Goal: Navigation & Orientation: Find specific page/section

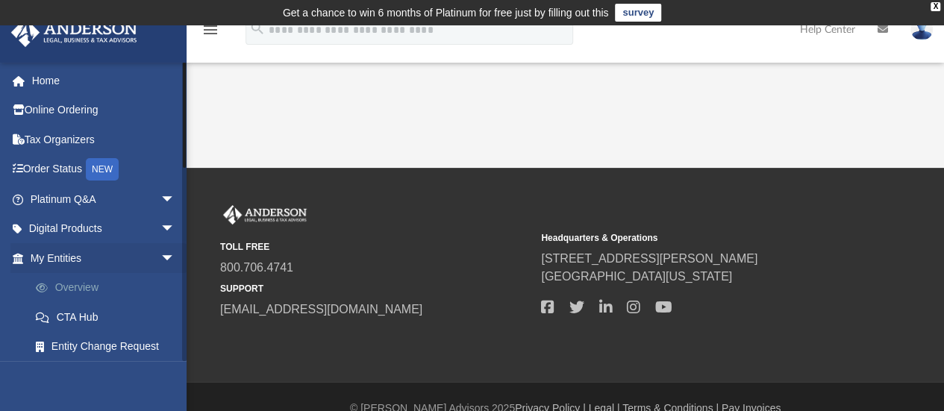
click at [81, 287] on link "Overview" at bounding box center [109, 288] width 177 height 30
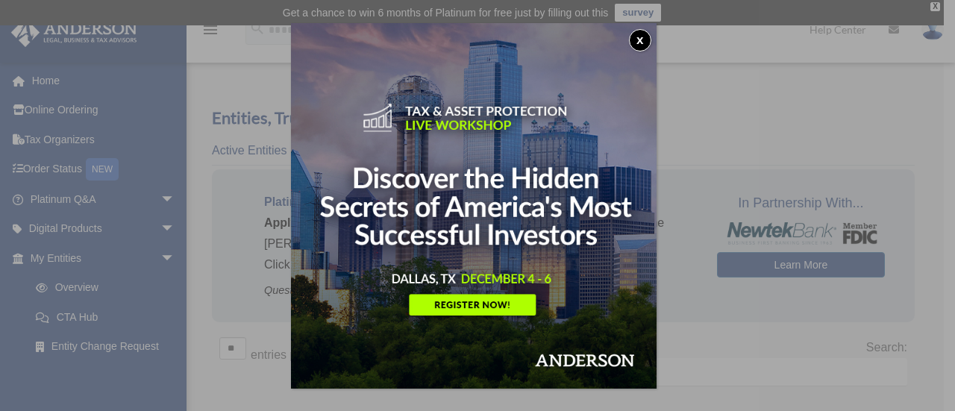
click at [642, 37] on button "x" at bounding box center [640, 40] width 22 height 22
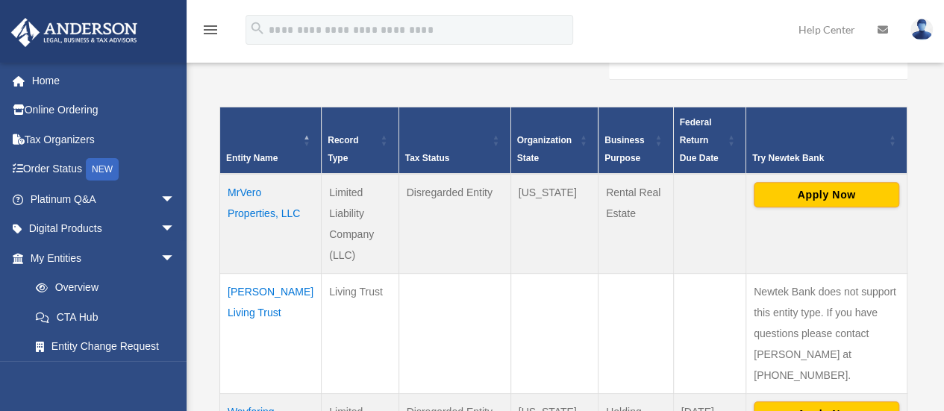
scroll to position [305, 0]
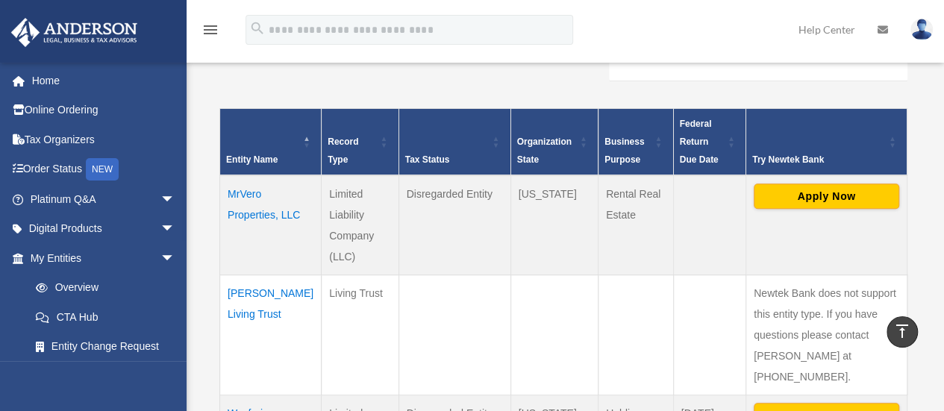
click at [240, 310] on td "[PERSON_NAME] Living Trust" at bounding box center [270, 334] width 101 height 120
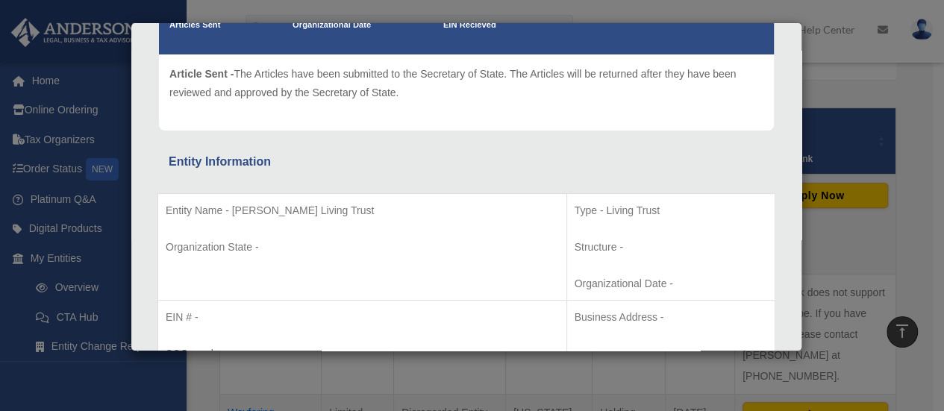
scroll to position [0, 0]
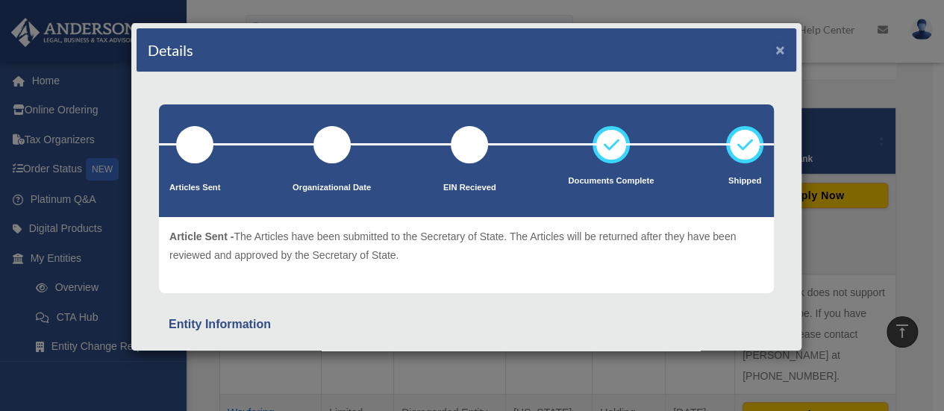
click at [775, 50] on button "×" at bounding box center [780, 50] width 10 height 16
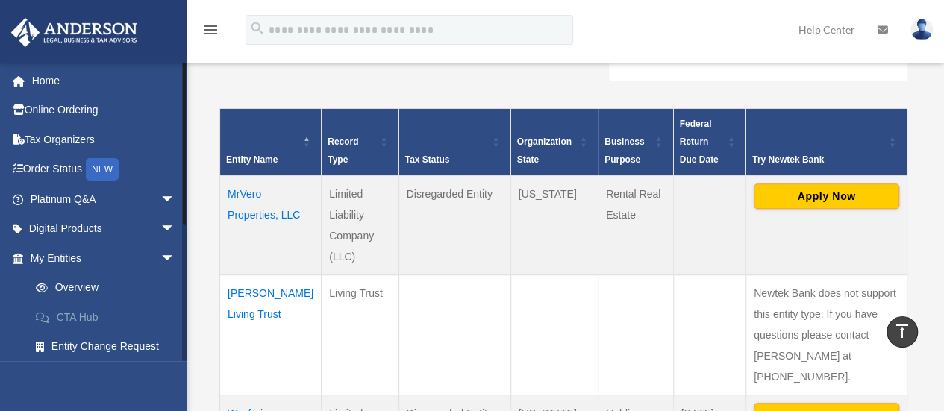
click at [79, 316] on link "CTA Hub" at bounding box center [109, 317] width 177 height 30
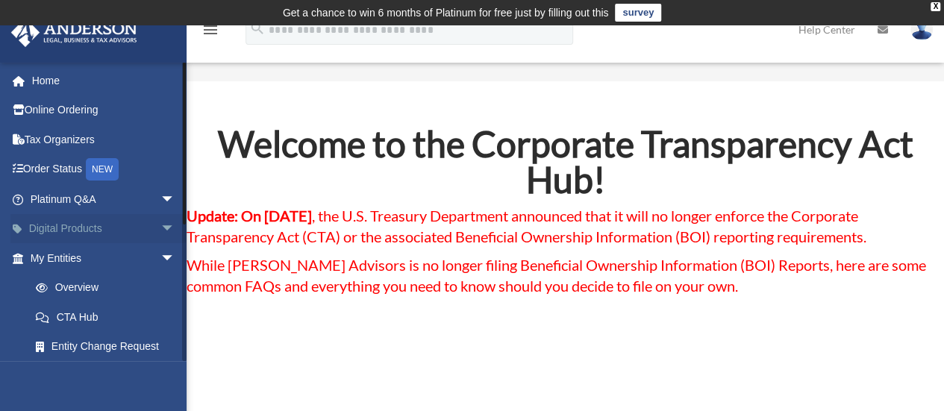
click at [57, 228] on link "Digital Products arrow_drop_down" at bounding box center [103, 229] width 187 height 30
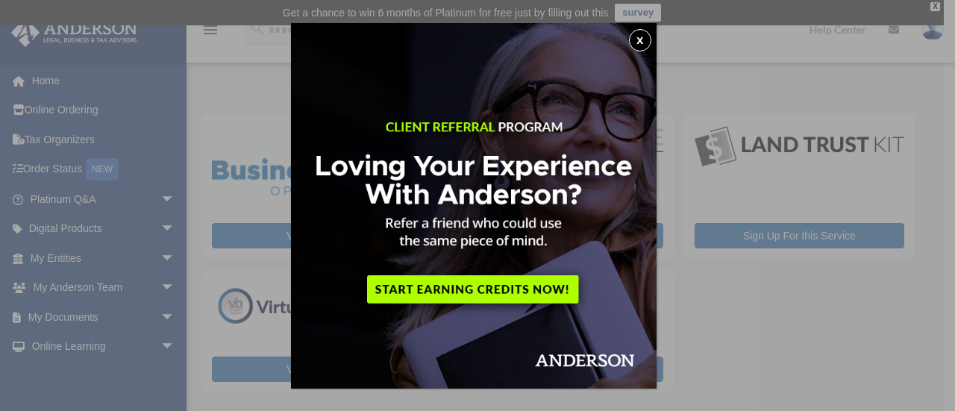
click at [643, 44] on button "x" at bounding box center [640, 40] width 22 height 22
